Goal: Go to known website: Access a specific website the user already knows

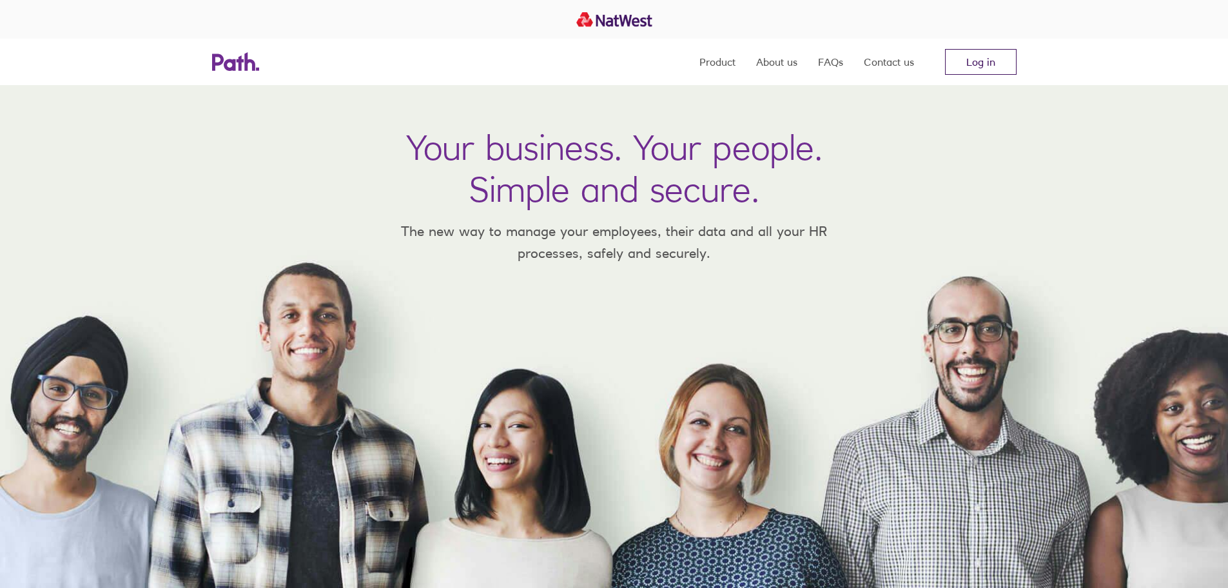
click at [977, 67] on link "Log in" at bounding box center [981, 62] width 72 height 26
